Goal: Task Accomplishment & Management: Manage account settings

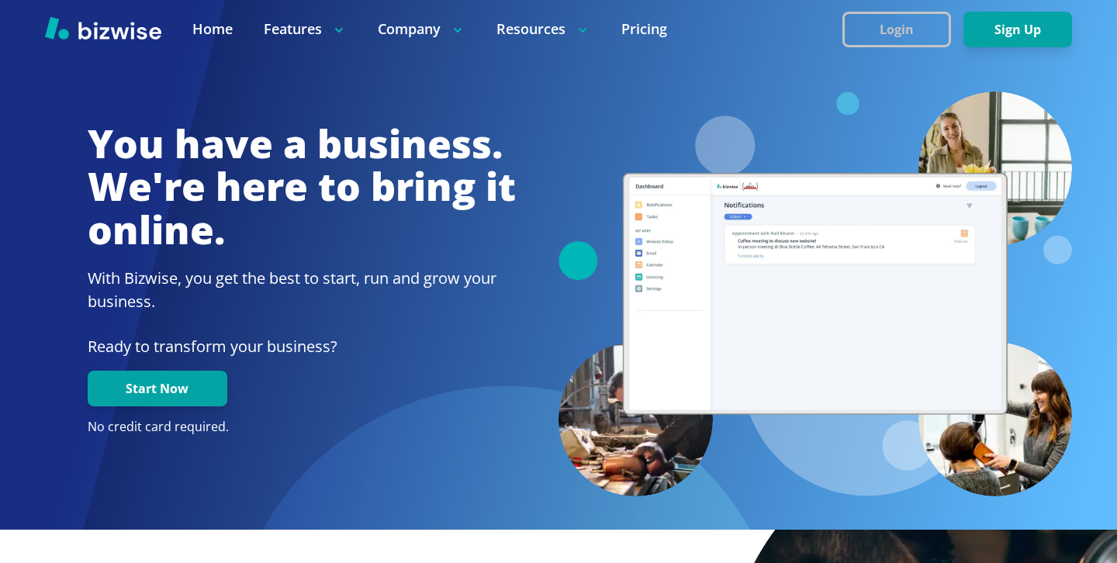
click at [898, 31] on button "Login" at bounding box center [896, 30] width 109 height 36
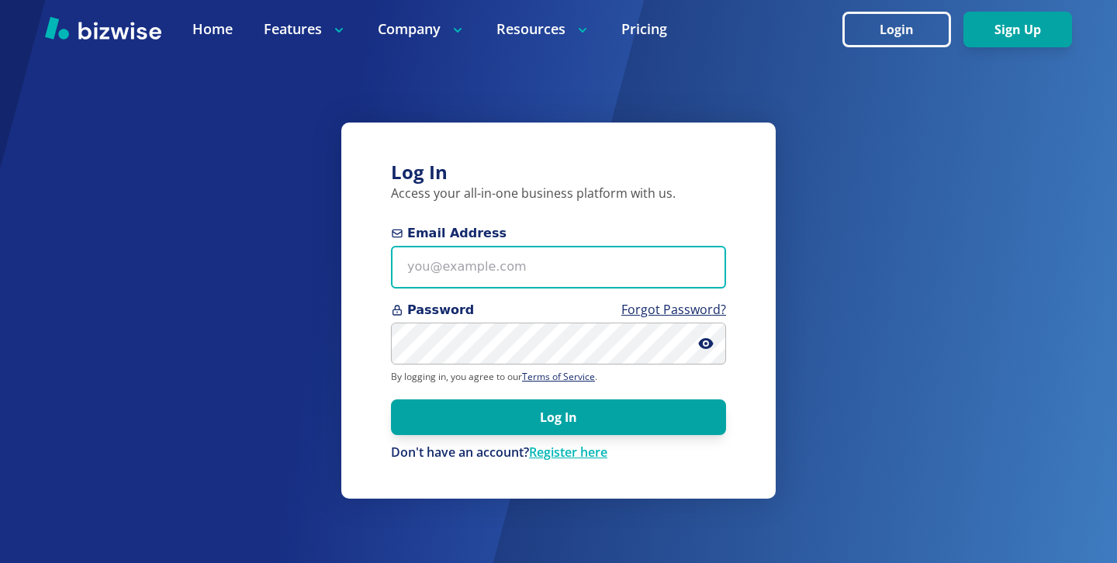
click at [684, 259] on input "Email Address" at bounding box center [558, 267] width 335 height 43
paste input "[EMAIL_ADDRESS][DOMAIN_NAME]"
type input "[EMAIL_ADDRESS][DOMAIN_NAME]"
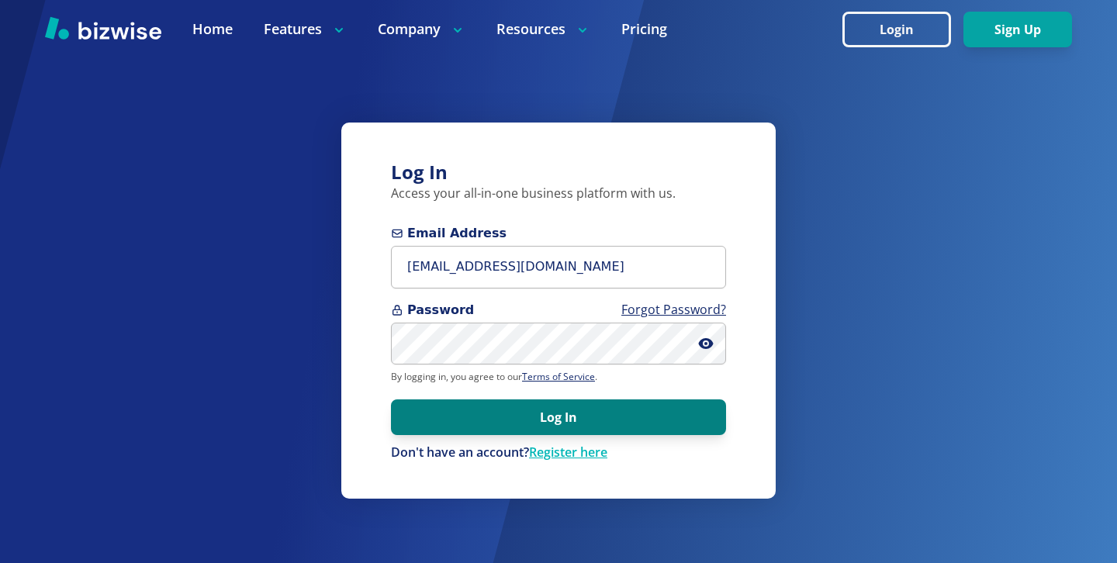
click at [425, 430] on button "Log In" at bounding box center [558, 418] width 335 height 36
